Goal: Find contact information: Find contact information

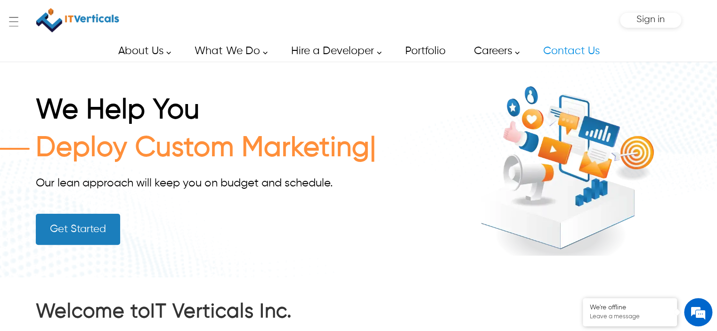
click at [563, 49] on link "Contact Us" at bounding box center [570, 50] width 77 height 21
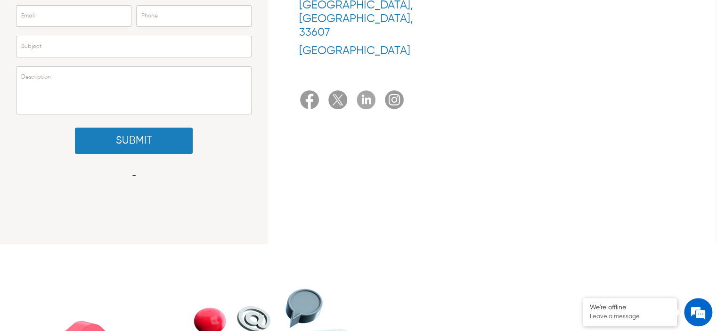
scroll to position [216, 0]
click at [356, 91] on div at bounding box center [342, 102] width 28 height 22
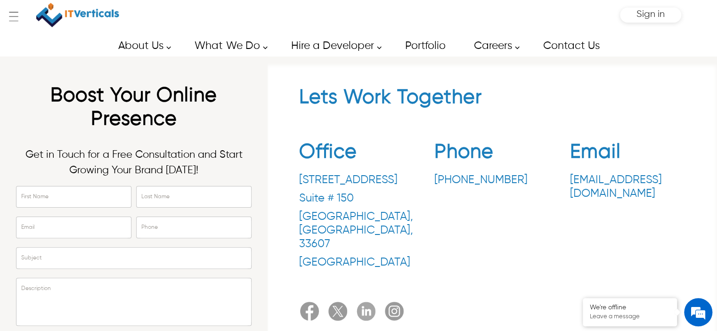
scroll to position [5, 0]
click at [365, 302] on img at bounding box center [365, 311] width 19 height 19
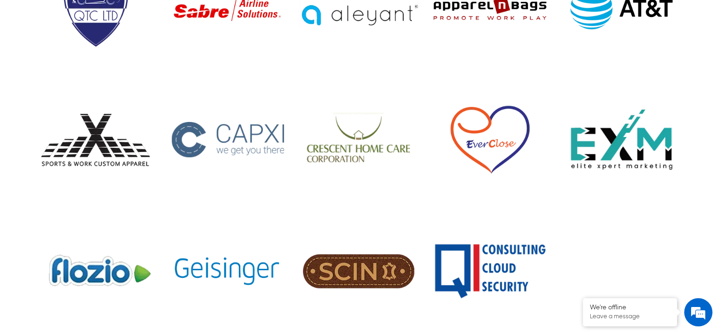
scroll to position [1051, 0]
